Goal: Task Accomplishment & Management: Manage account settings

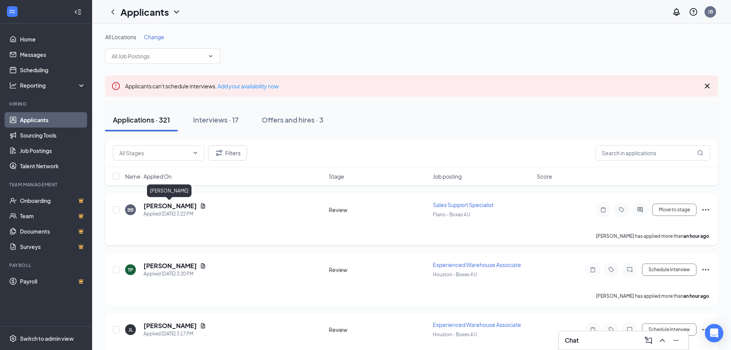
click at [178, 207] on h5 "[PERSON_NAME]" at bounding box center [170, 206] width 53 height 8
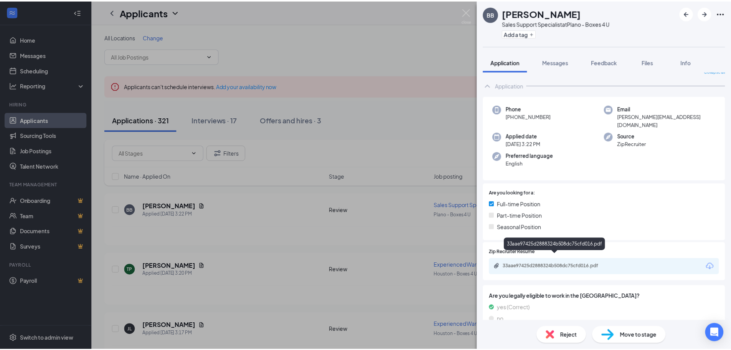
scroll to position [12, 0]
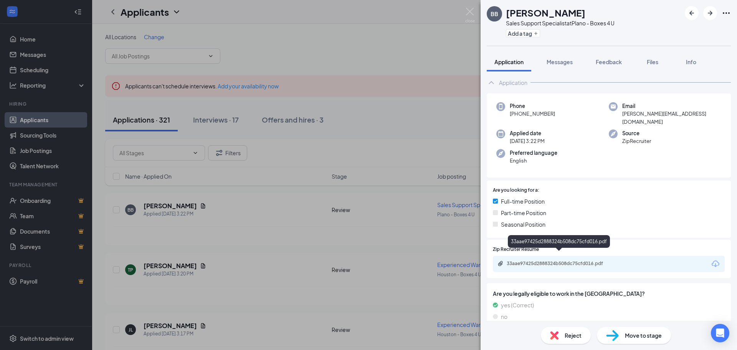
click at [594, 260] on div "33aae97425d2888324b508dc75cfd016.pdf" at bounding box center [560, 263] width 107 height 6
click at [288, 162] on div "BB [PERSON_NAME] Sales Support Specialist at Plano - Boxes 4 U Add a tag Applic…" at bounding box center [368, 175] width 737 height 350
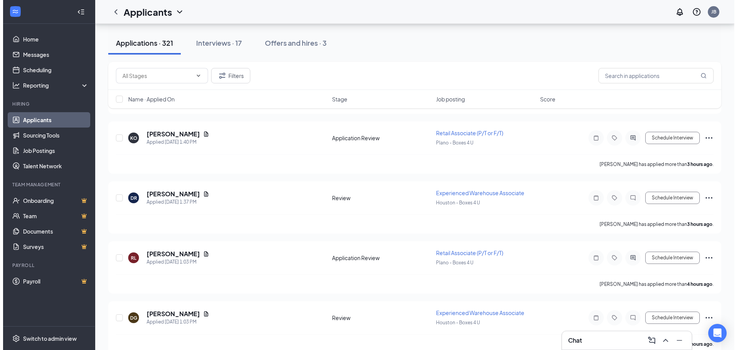
scroll to position [614, 0]
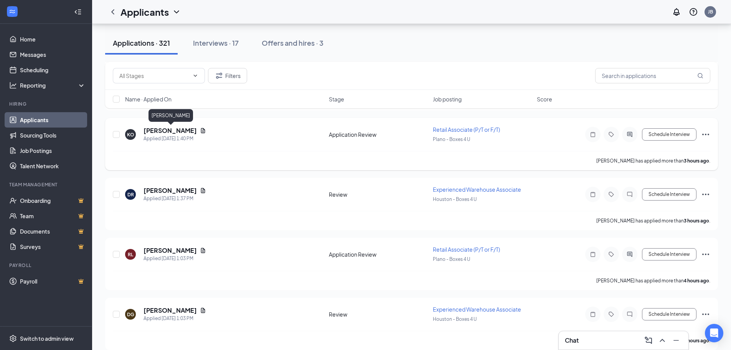
click at [180, 130] on h5 "[PERSON_NAME]" at bounding box center [170, 130] width 53 height 8
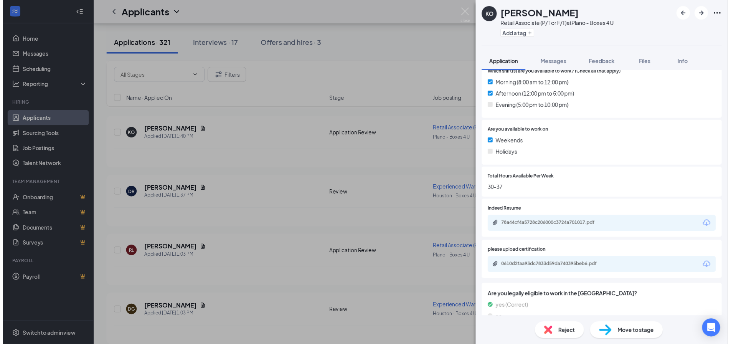
scroll to position [230, 0]
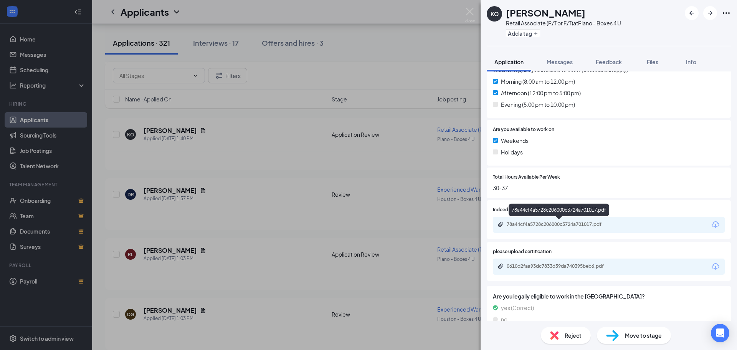
click at [559, 222] on div "78a44cf4a5728c206000c3724a701017.pdf" at bounding box center [560, 224] width 107 height 6
click at [220, 235] on div "KO [PERSON_NAME] Retail Associate (P/T or F/T) at Plano - Boxes 4 U Add a tag A…" at bounding box center [368, 175] width 737 height 350
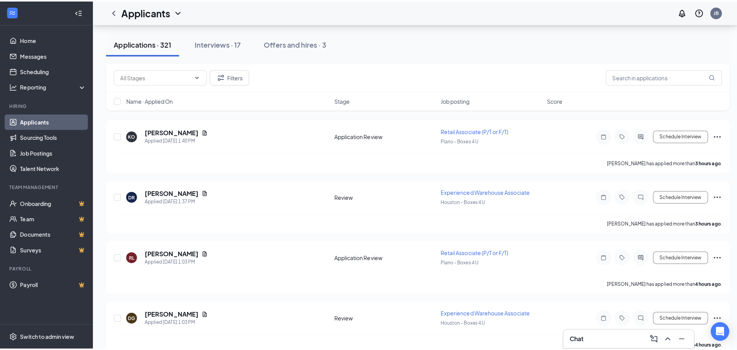
scroll to position [691, 0]
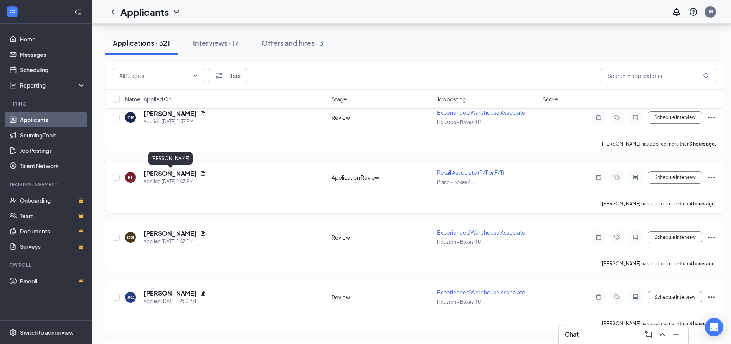
click at [165, 175] on h5 "[PERSON_NAME]" at bounding box center [170, 173] width 53 height 8
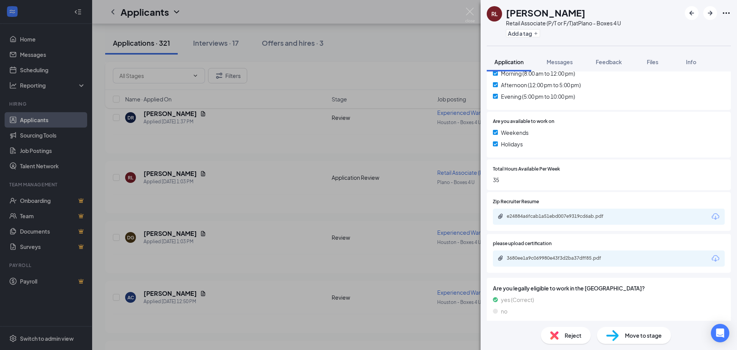
scroll to position [244, 0]
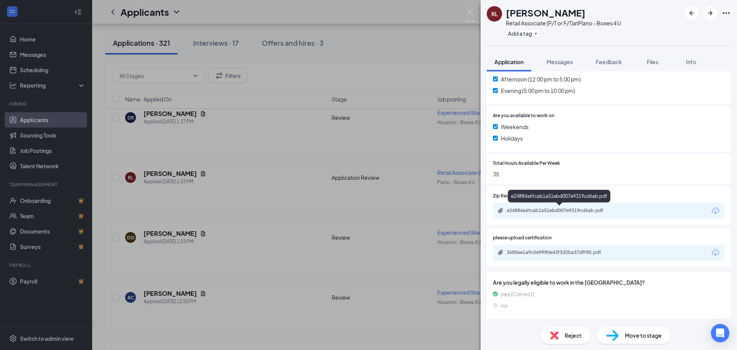
click at [560, 210] on div "e24884a6fcab1a51ebd007e9319cd6ab.pdf" at bounding box center [560, 210] width 107 height 6
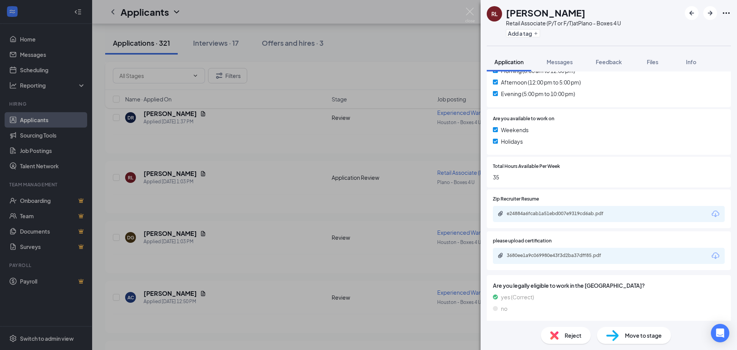
click at [638, 338] on span "Move to stage" at bounding box center [643, 335] width 37 height 8
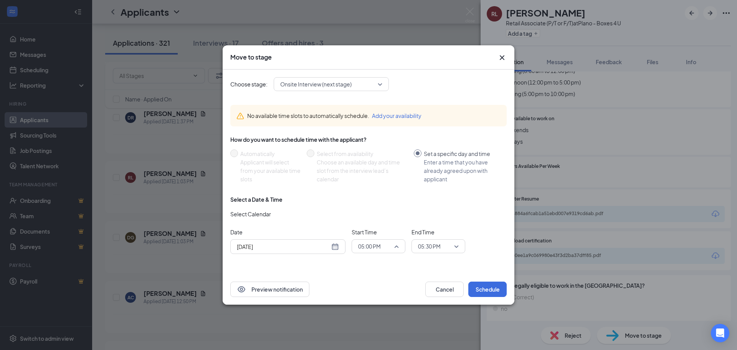
click at [393, 246] on span "05:00 PM" at bounding box center [378, 246] width 41 height 12
click at [296, 247] on input "[DATE]" at bounding box center [283, 246] width 93 height 8
click at [344, 247] on div "[DATE]" at bounding box center [287, 246] width 115 height 15
type input "[DATE]"
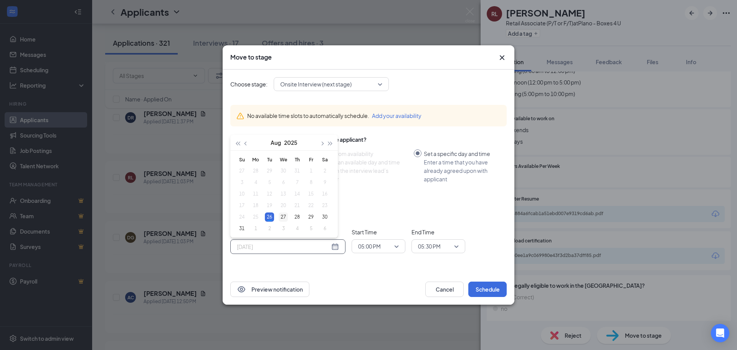
click at [286, 214] on div "27" at bounding box center [283, 216] width 9 height 9
click at [398, 248] on span "05:00 PM" at bounding box center [378, 246] width 41 height 12
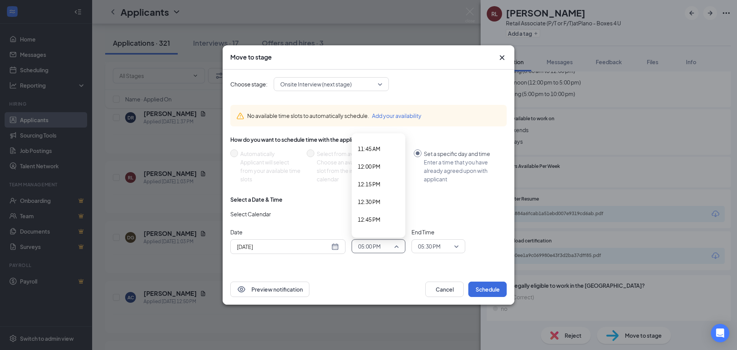
scroll to position [814, 0]
click at [361, 145] on span "11:30 AM" at bounding box center [369, 143] width 23 height 8
click at [433, 247] on span "05:30 PM" at bounding box center [429, 246] width 23 height 12
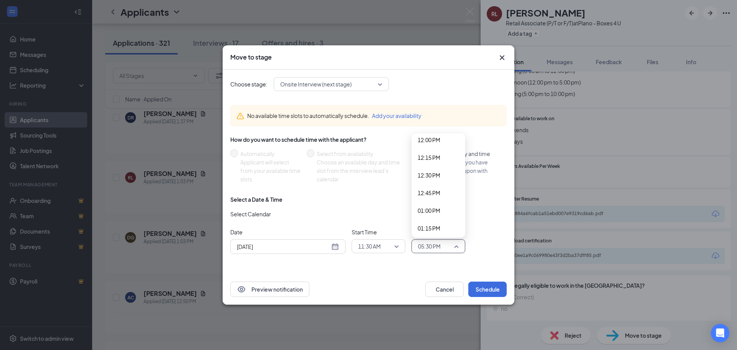
scroll to position [849, 0]
click at [431, 147] on span "12:00 PM" at bounding box center [429, 143] width 23 height 8
click at [482, 290] on button "Schedule" at bounding box center [487, 288] width 38 height 15
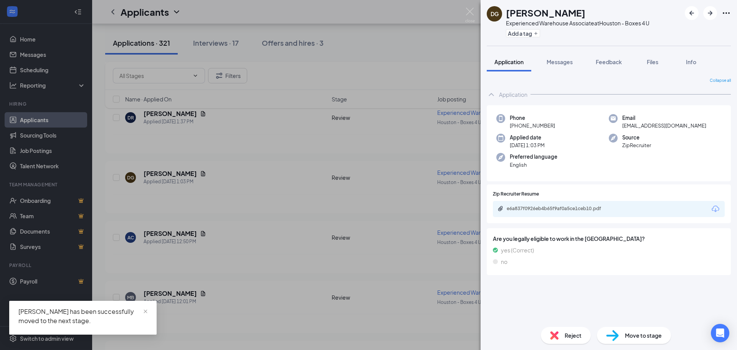
click at [297, 261] on div "[PERSON_NAME] [PERSON_NAME] Experienced Warehouse Associate at [GEOGRAPHIC_DATA…" at bounding box center [368, 175] width 737 height 350
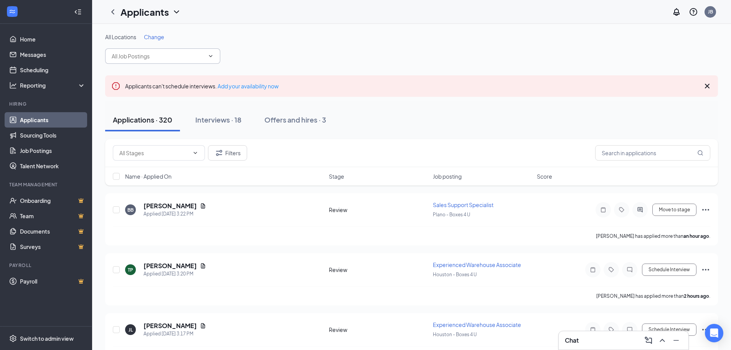
click at [208, 53] on icon "ChevronDown" at bounding box center [211, 56] width 6 height 6
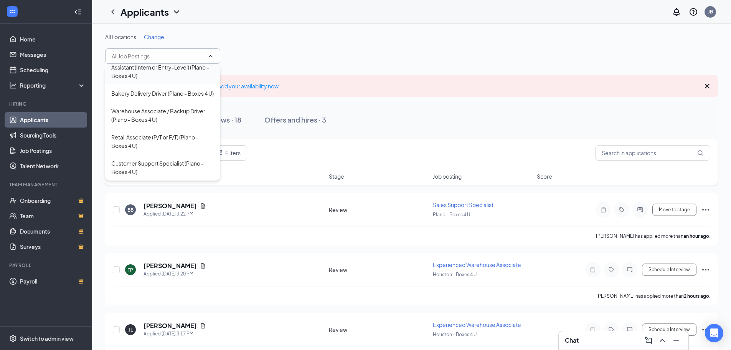
scroll to position [77, 0]
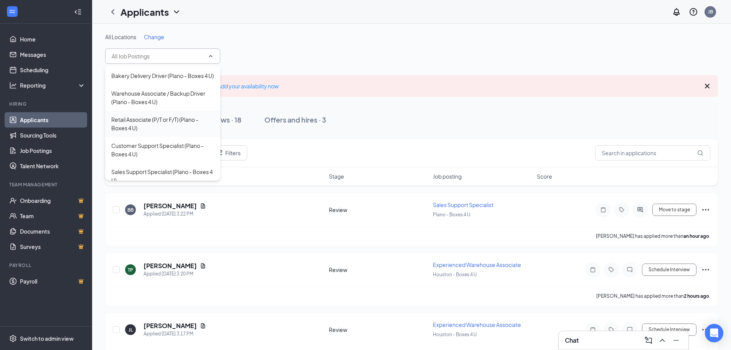
click at [162, 132] on div "Retail Associate (P/T or F/T) (Plano - Boxes 4 U)" at bounding box center [162, 123] width 103 height 17
type input "Retail Associate (P/T or F/T) (Plano - Boxes 4 U)"
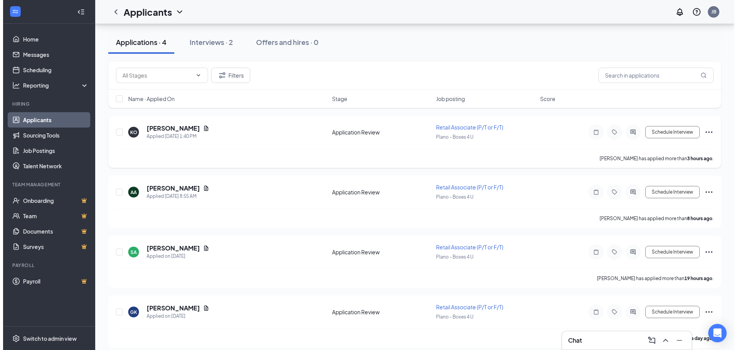
scroll to position [92, 0]
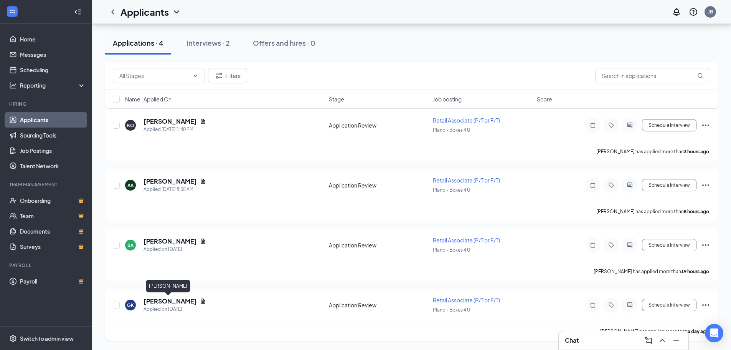
click at [166, 299] on h5 "[PERSON_NAME]" at bounding box center [170, 301] width 53 height 8
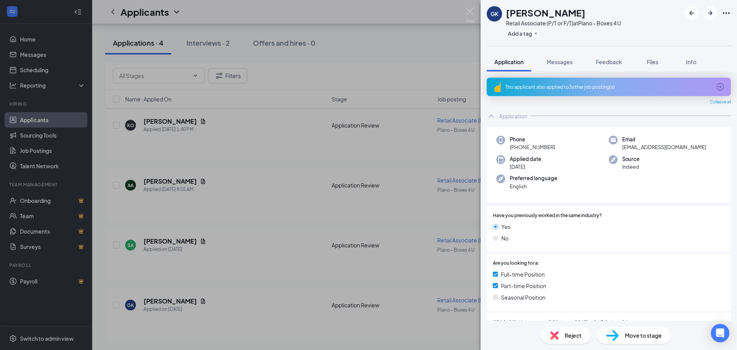
scroll to position [192, 0]
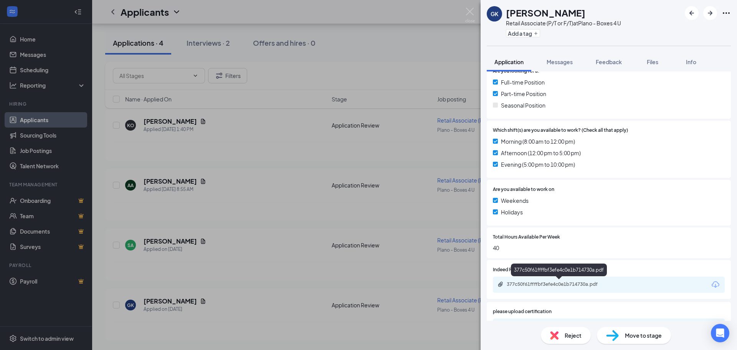
click at [547, 286] on div "377c50f61ffffbf3efe4c0e1b714730a.pdf" at bounding box center [560, 284] width 107 height 6
click at [653, 333] on span "Move to stage" at bounding box center [643, 335] width 37 height 8
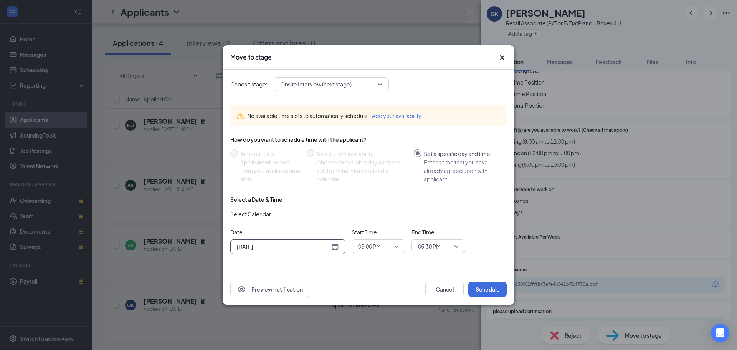
click at [334, 246] on div "[DATE]" at bounding box center [288, 246] width 102 height 8
type input "[DATE]"
click at [281, 216] on div "27" at bounding box center [283, 216] width 9 height 9
click at [395, 246] on span "05:00 PM" at bounding box center [378, 246] width 41 height 12
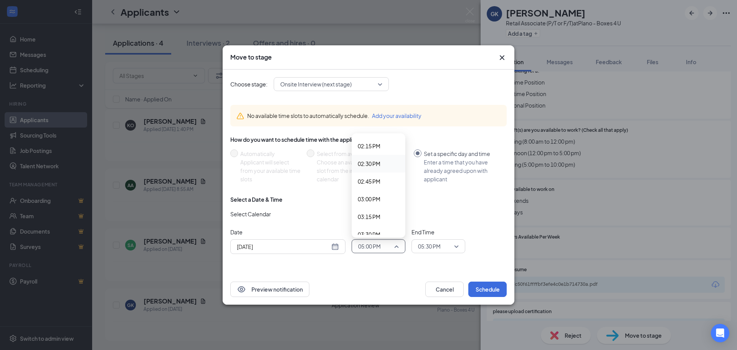
click at [370, 164] on span "02:30 PM" at bounding box center [369, 163] width 23 height 8
click at [449, 246] on span "05:30 PM" at bounding box center [435, 246] width 34 height 12
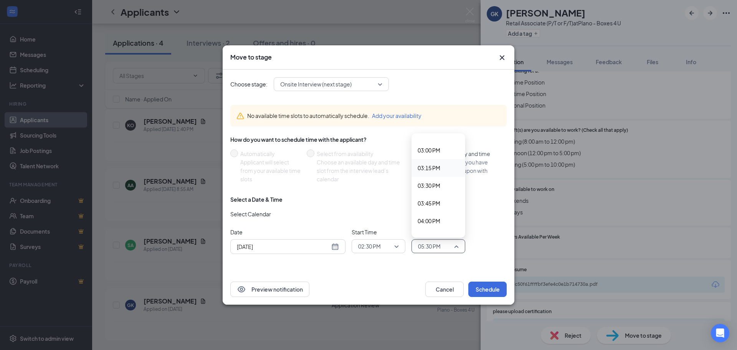
scroll to position [1041, 0]
click at [431, 160] on span "03:00 PM" at bounding box center [429, 163] width 23 height 8
click at [481, 285] on button "Schedule" at bounding box center [487, 288] width 38 height 15
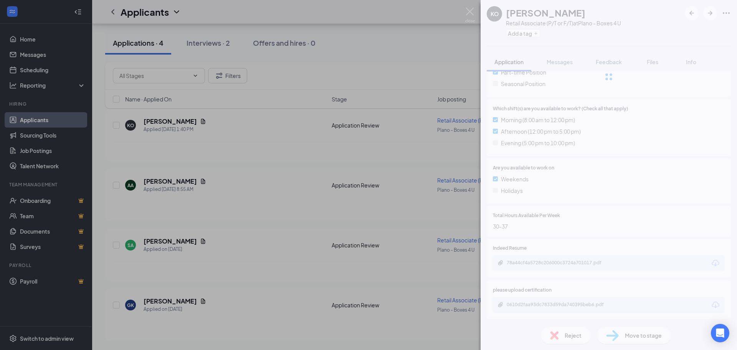
scroll to position [32, 0]
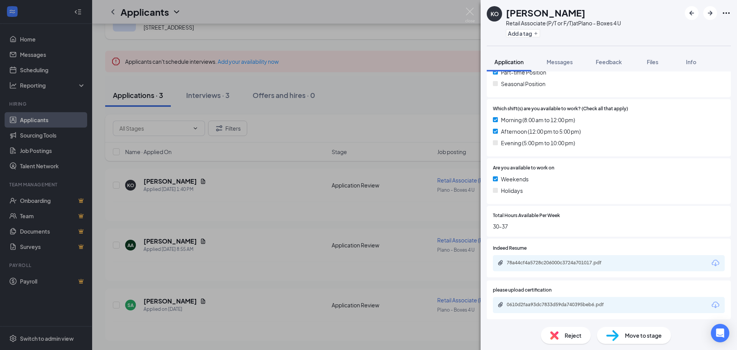
click at [265, 243] on div "KO [PERSON_NAME] Retail Associate (P/T or F/T) at Plano - Boxes 4 U Add a tag A…" at bounding box center [368, 175] width 737 height 350
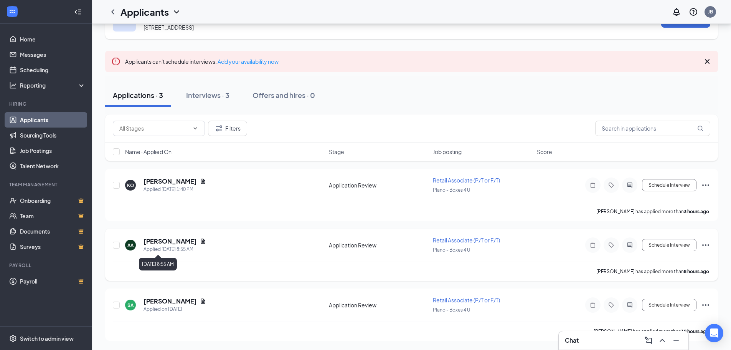
click at [160, 246] on div "Applied [DATE] 8:55 AM" at bounding box center [175, 249] width 63 height 8
click at [161, 244] on h5 "[PERSON_NAME]" at bounding box center [170, 241] width 53 height 8
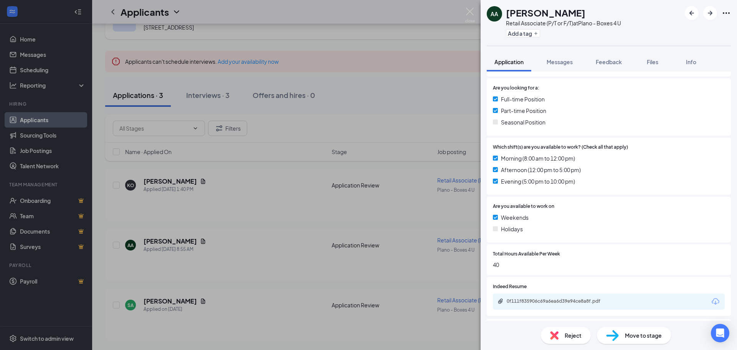
scroll to position [244, 0]
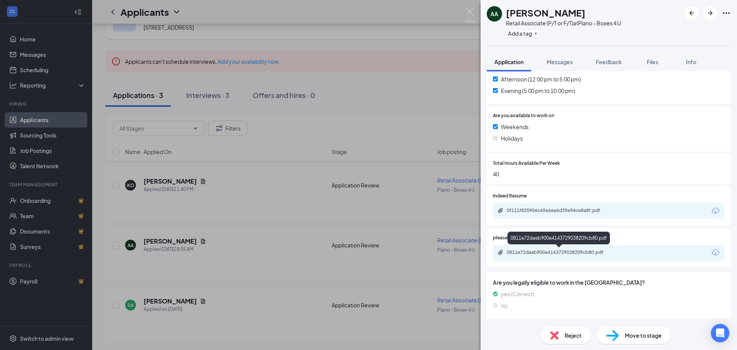
click at [546, 289] on div "Are you legally eligible to work in the [GEOGRAPHIC_DATA]? yes (Correct) no" at bounding box center [609, 295] width 232 height 35
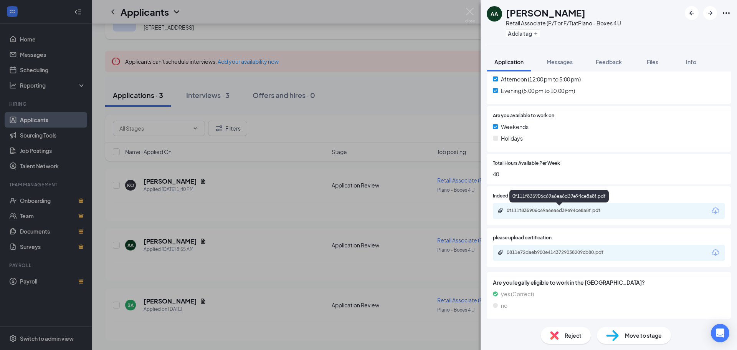
click at [550, 208] on div "0f111f835906c69a6ea6d39e94ce8a8f.pdf" at bounding box center [560, 210] width 107 height 6
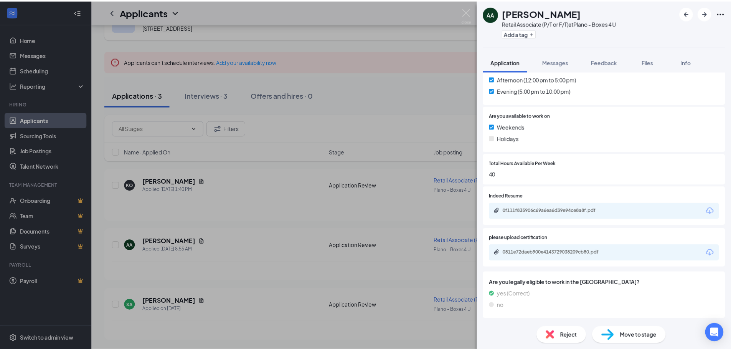
scroll to position [241, 0]
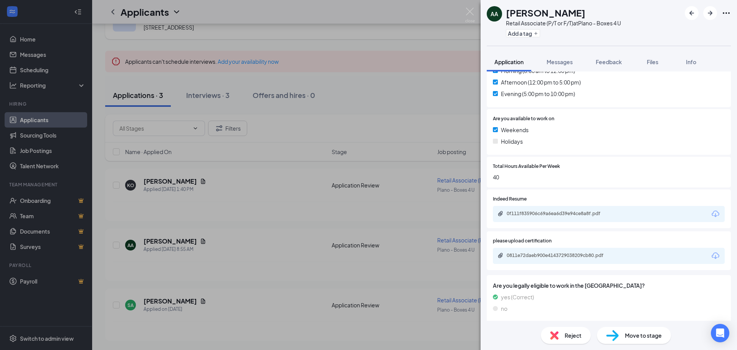
click at [302, 265] on div "AA [PERSON_NAME] Retail Associate (P/T or F/T) at Plano - Boxes 4 U Add a tag A…" at bounding box center [368, 175] width 737 height 350
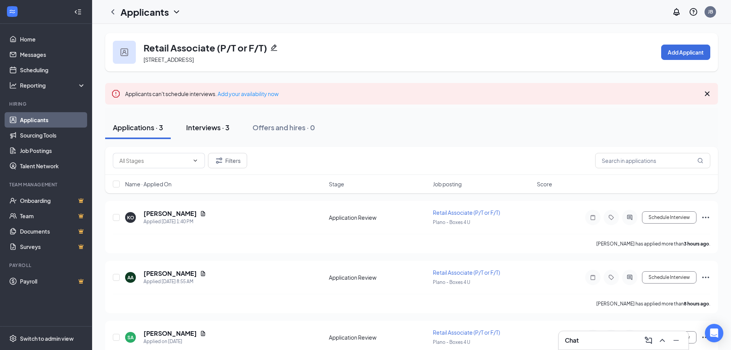
click at [221, 128] on div "Interviews · 3" at bounding box center [207, 127] width 43 height 10
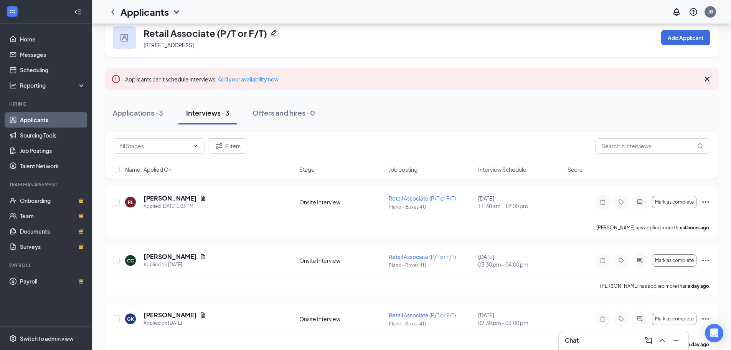
scroll to position [28, 0]
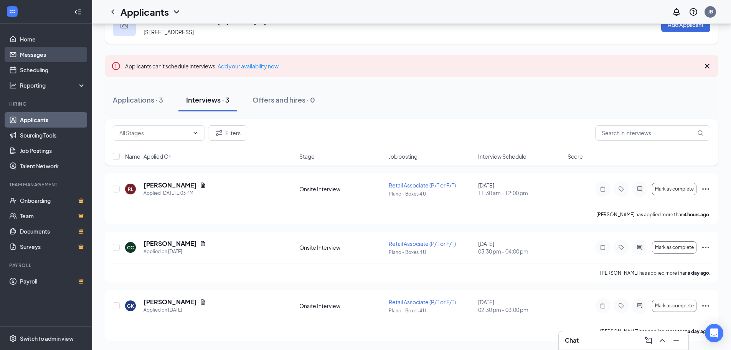
click at [26, 55] on link "Messages" at bounding box center [53, 54] width 66 height 15
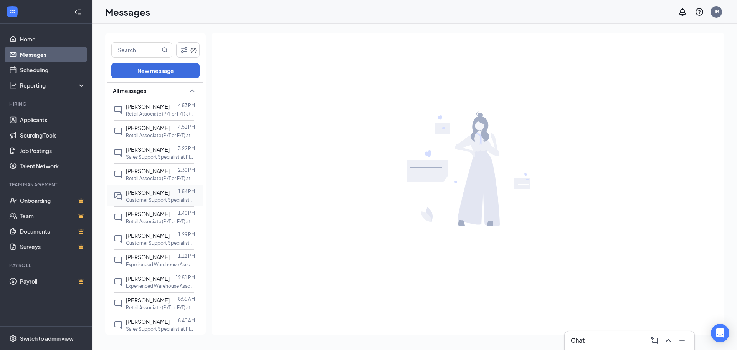
click at [157, 193] on span "[PERSON_NAME]" at bounding box center [148, 192] width 44 height 7
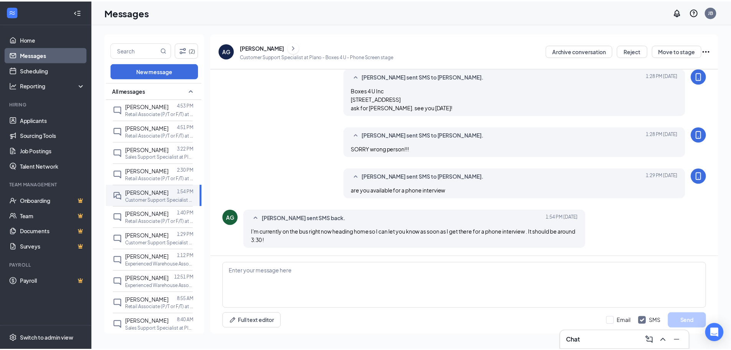
scroll to position [91, 0]
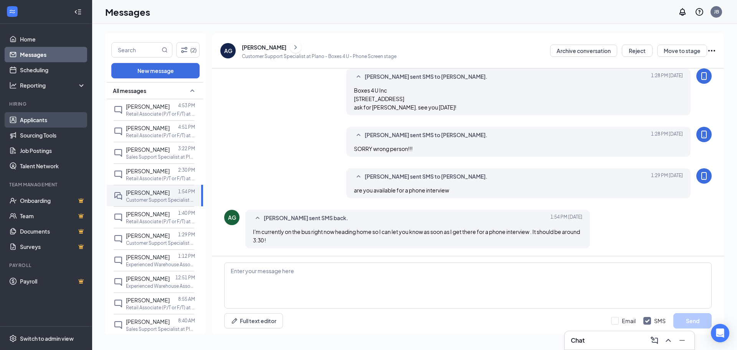
click at [38, 120] on link "Applicants" at bounding box center [53, 119] width 66 height 15
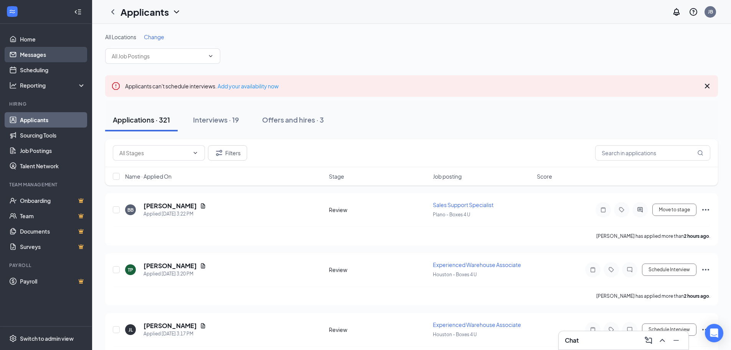
click at [39, 56] on link "Messages" at bounding box center [53, 54] width 66 height 15
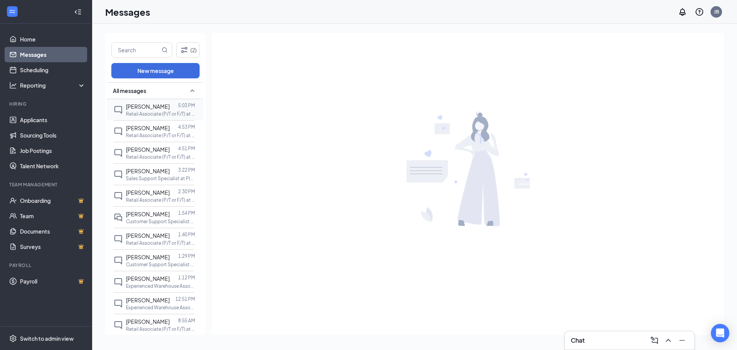
click at [141, 105] on span "[PERSON_NAME]" at bounding box center [148, 106] width 44 height 7
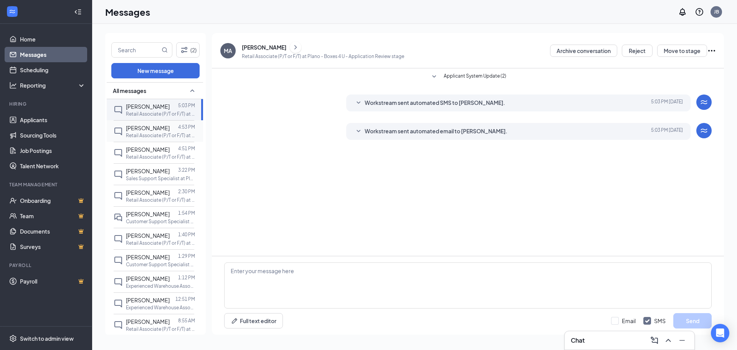
click at [141, 133] on p "Retail Associate (P/T or F/T) at Plano - Boxes 4 U" at bounding box center [160, 135] width 69 height 7
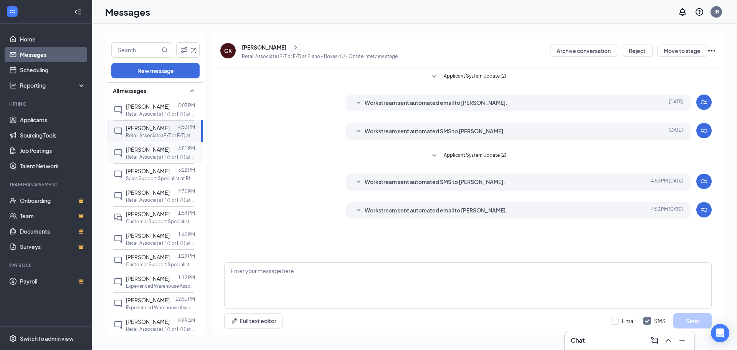
click at [135, 157] on p "Retail Associate (P/T or F/T) at Plano - Boxes 4 U" at bounding box center [160, 157] width 69 height 7
click at [35, 52] on link "Messages" at bounding box center [53, 54] width 66 height 15
